Goal: Transaction & Acquisition: Purchase product/service

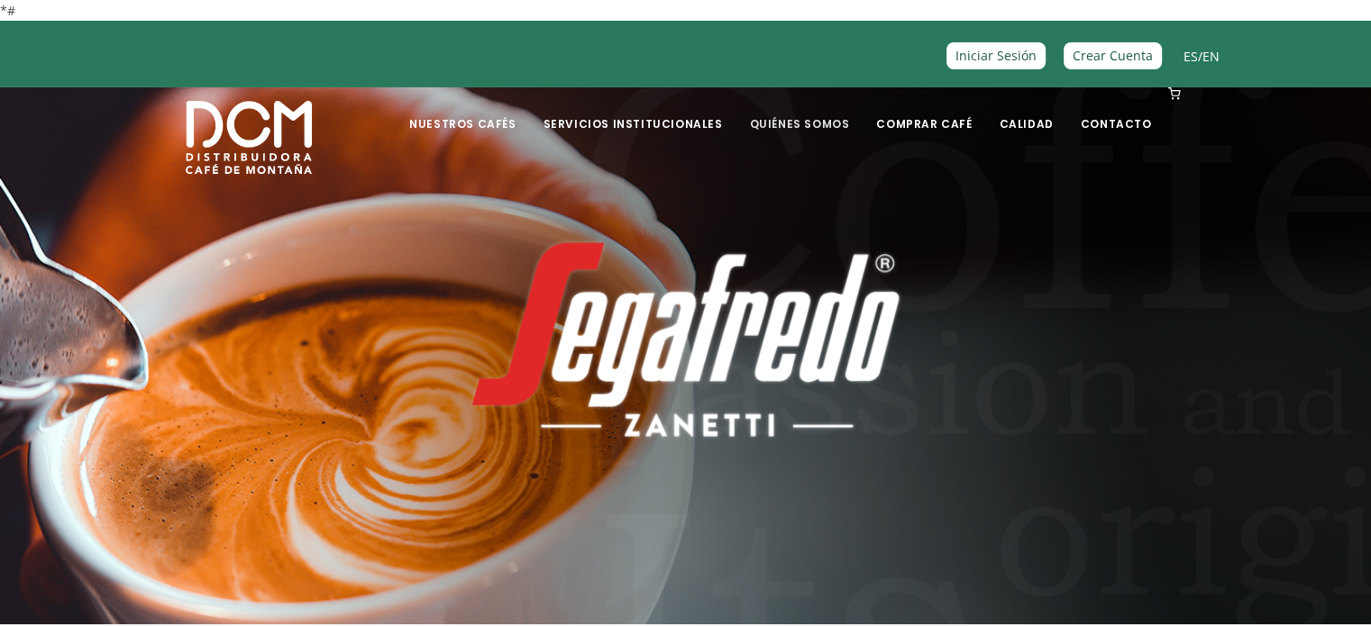
click at [823, 122] on link "Quiénes Somos" at bounding box center [799, 110] width 122 height 42
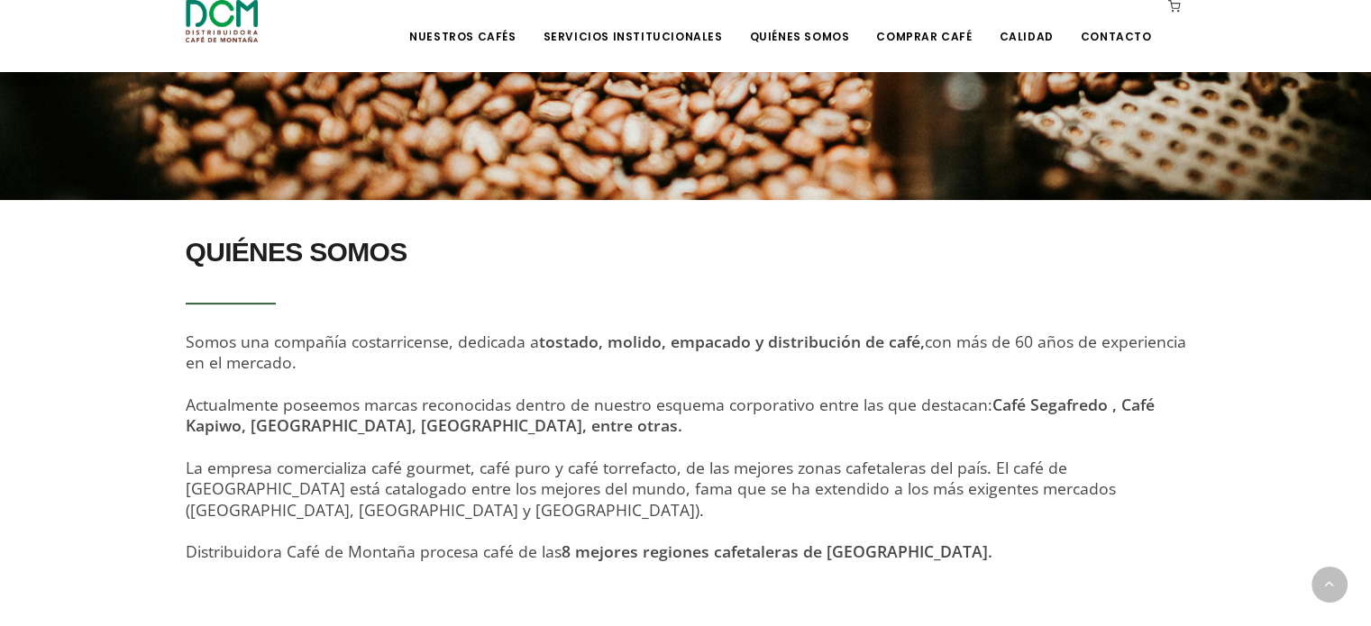
scroll to position [487, 0]
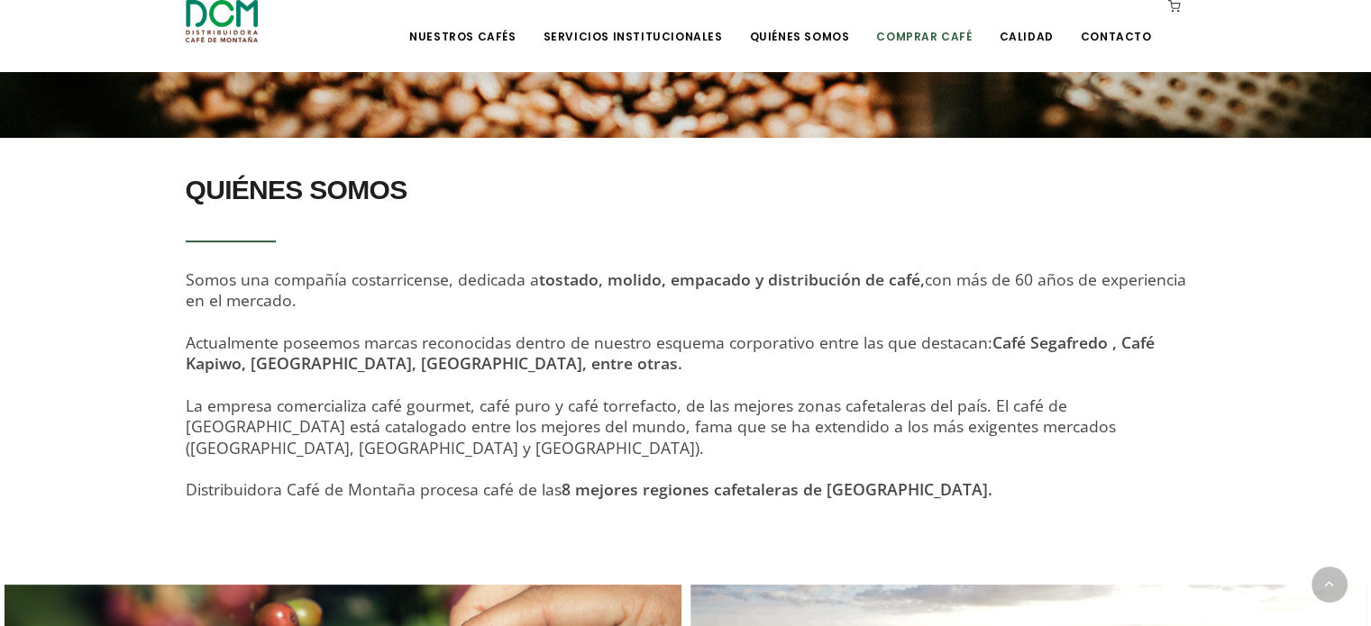
click at [955, 42] on link "Comprar Café" at bounding box center [923, 23] width 117 height 42
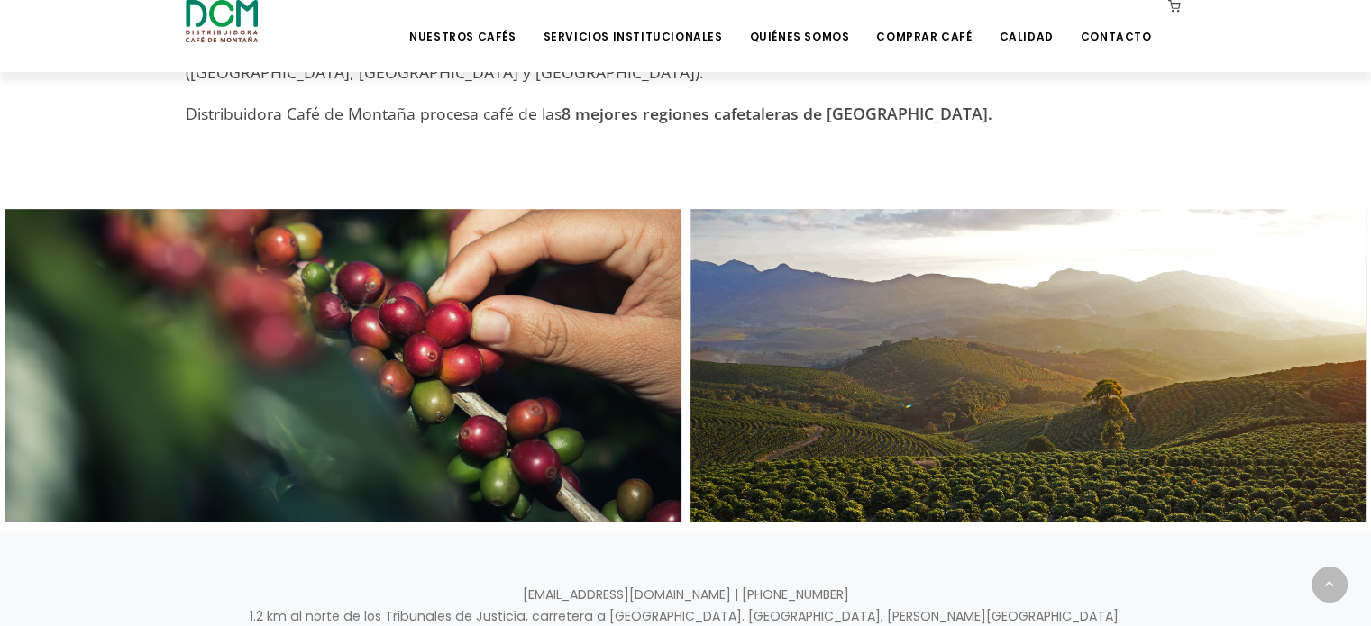
scroll to position [955, 0]
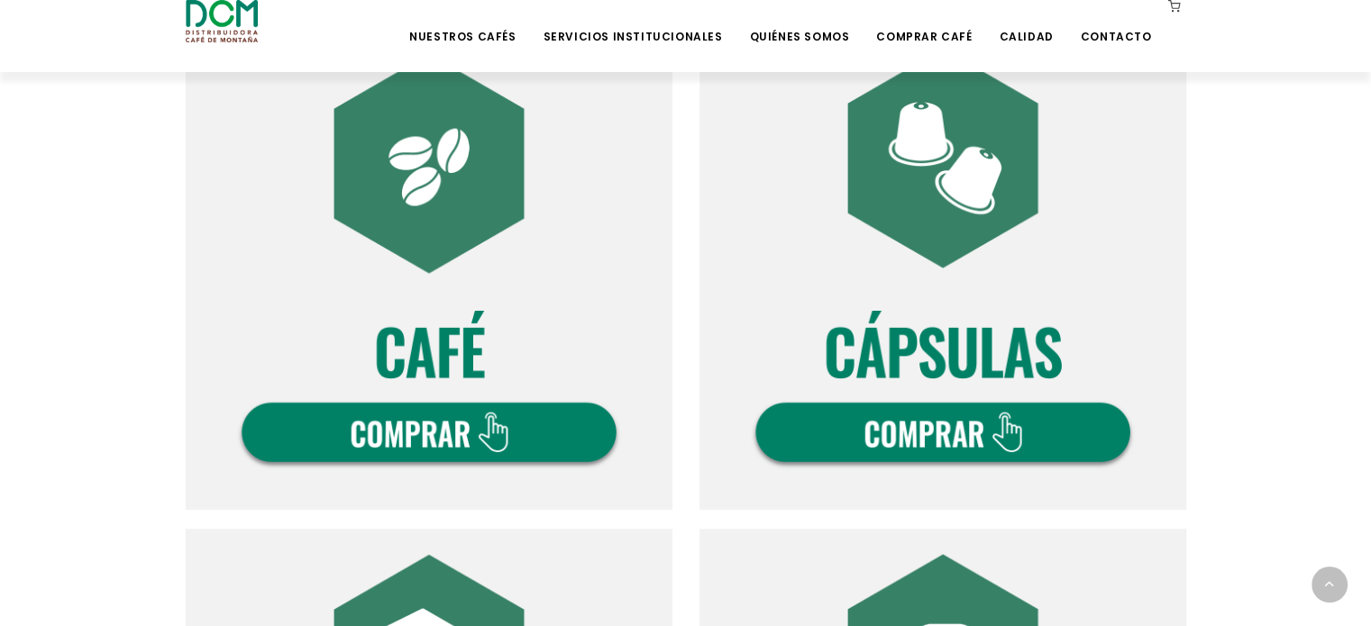
scroll to position [721, 0]
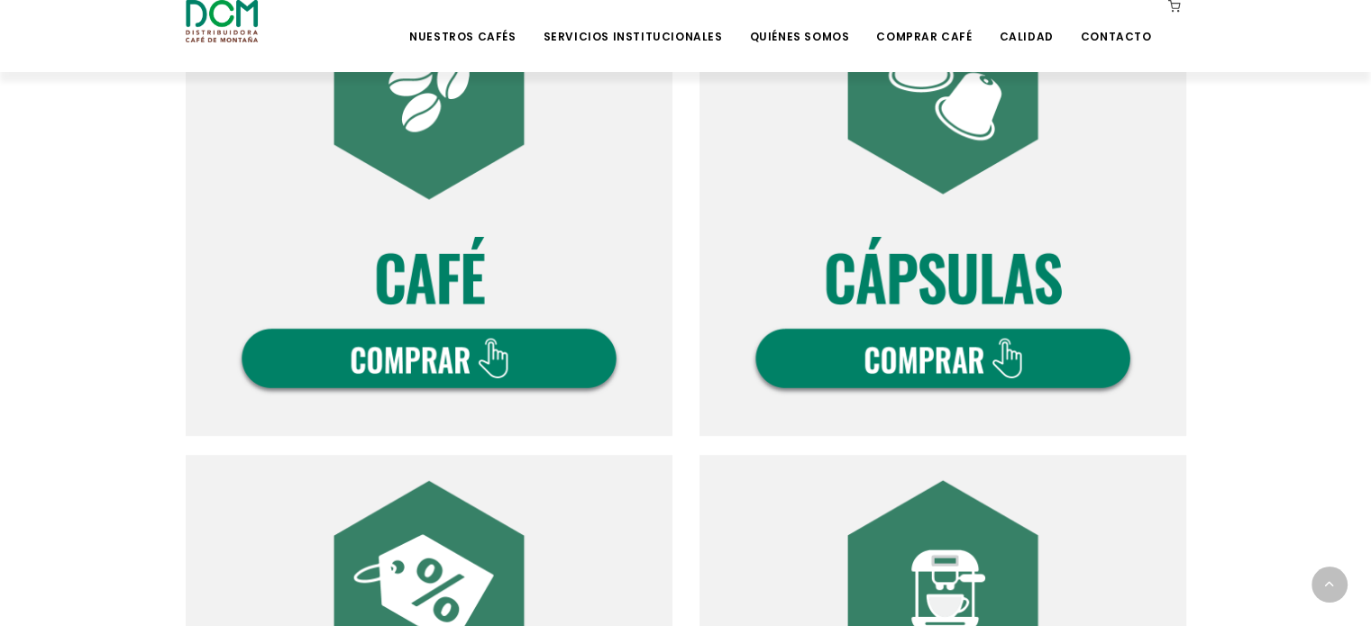
click at [428, 147] on img at bounding box center [429, 193] width 487 height 487
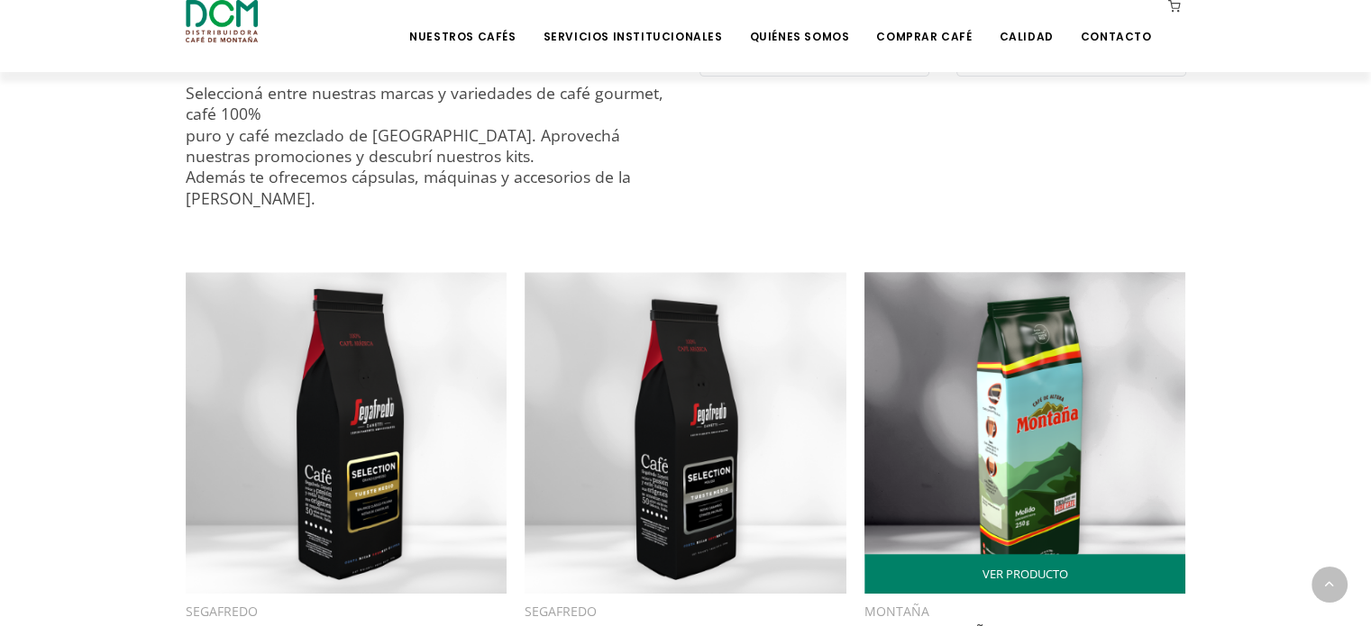
scroll to position [685, 0]
